Goal: Find specific page/section: Find specific page/section

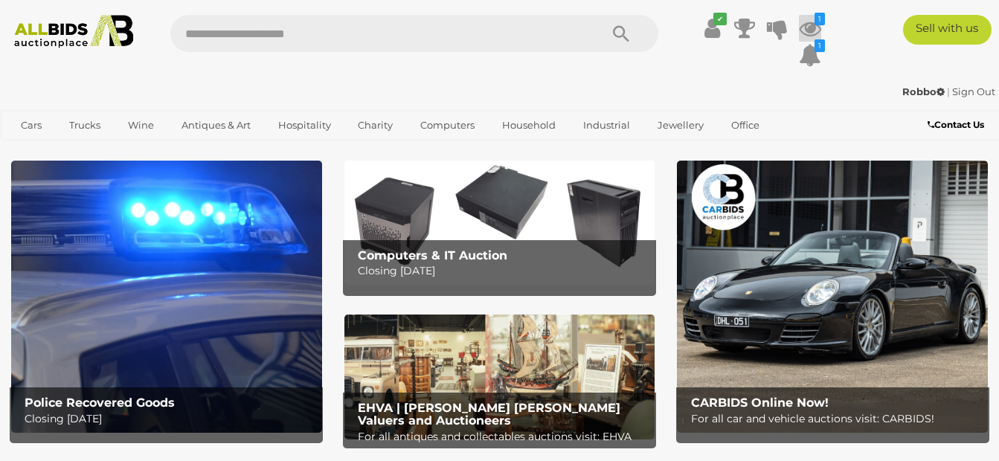
click at [809, 25] on icon at bounding box center [810, 28] width 22 height 27
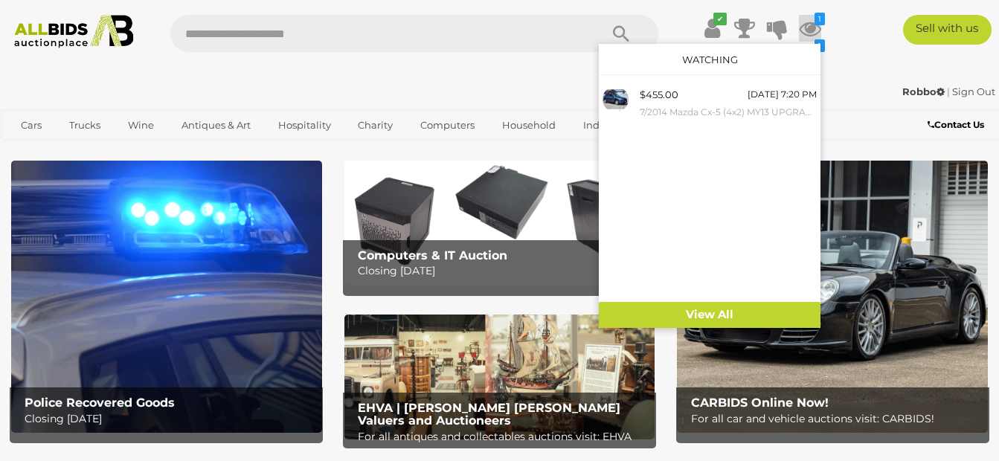
click at [809, 25] on icon at bounding box center [810, 28] width 22 height 27
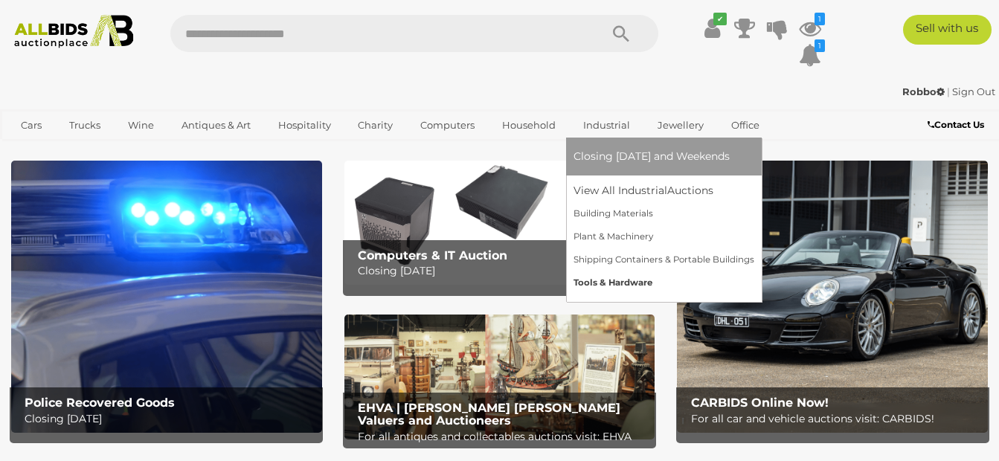
click at [594, 277] on link "Tools & Hardware" at bounding box center [663, 282] width 181 height 23
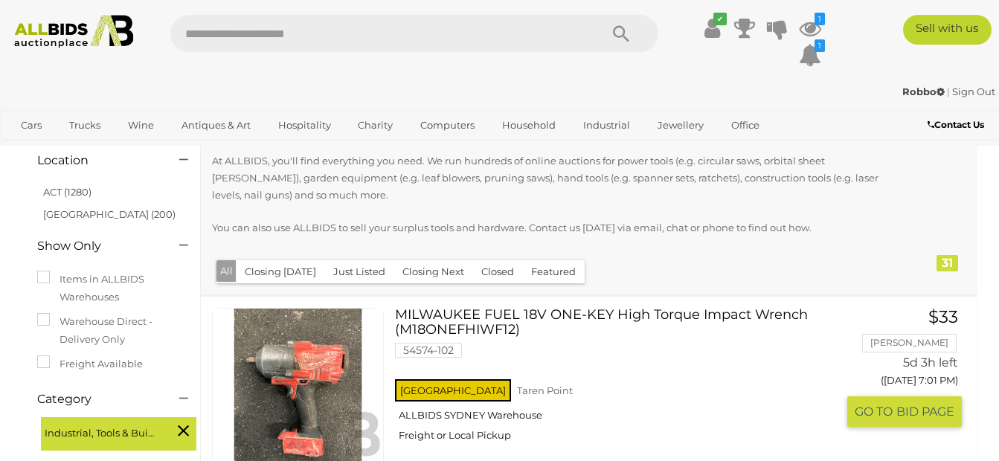
scroll to position [74, 0]
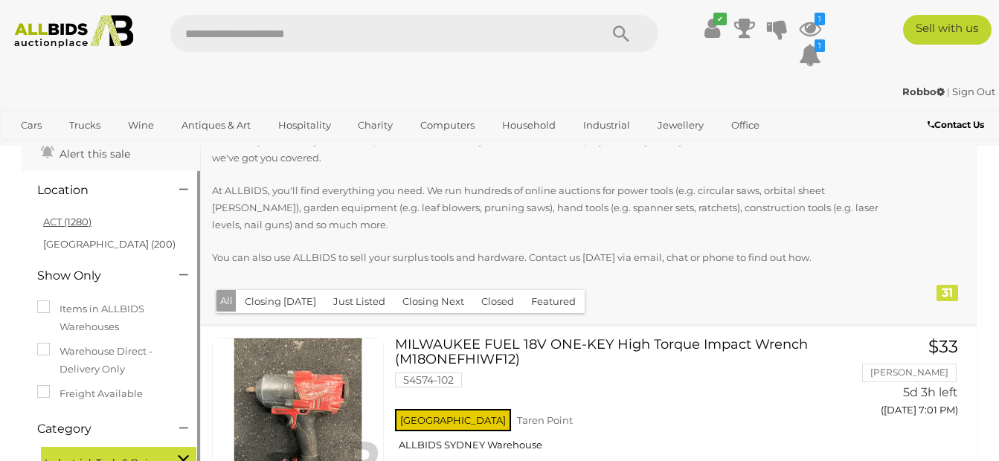
click at [51, 216] on link "ACT (1280)" at bounding box center [67, 222] width 48 height 12
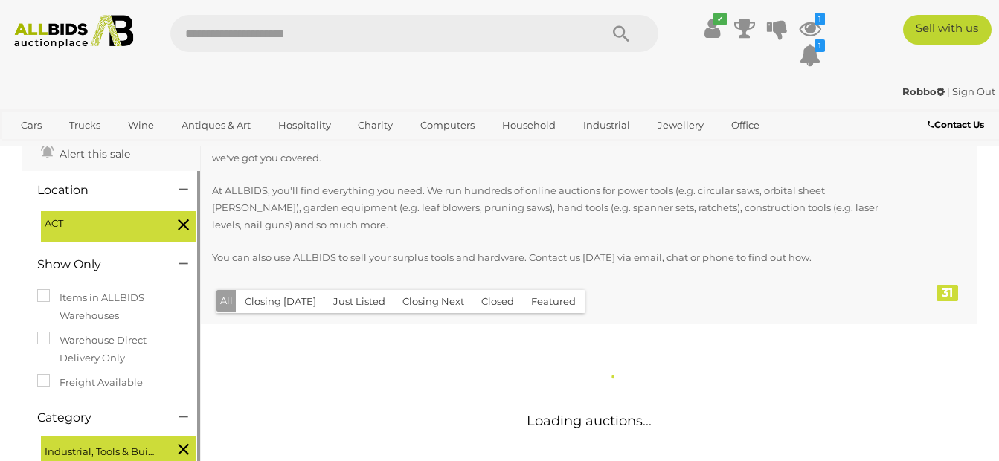
scroll to position [0, 0]
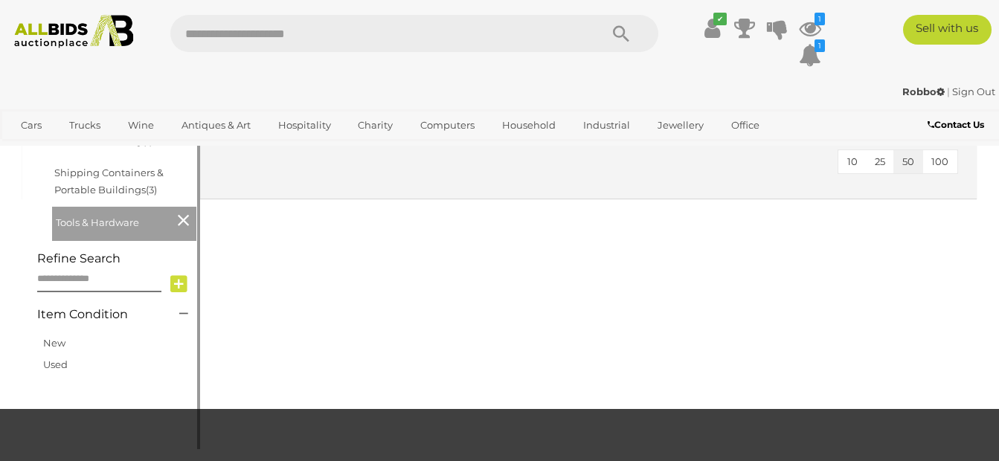
scroll to position [595, 0]
